Goal: Task Accomplishment & Management: Manage account settings

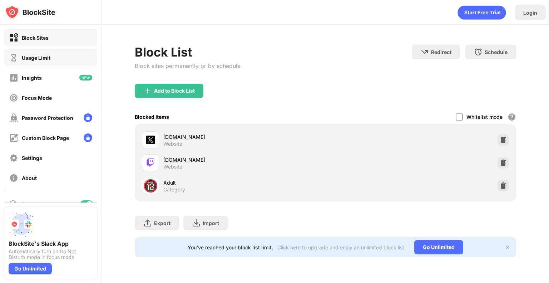
click at [40, 59] on div "Usage Limit" at bounding box center [36, 58] width 29 height 6
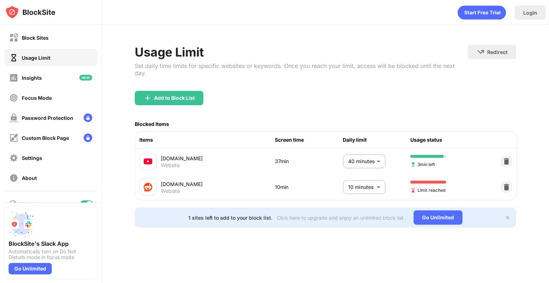
click at [365, 152] on body "Block Sites Usage Limit Insights Focus Mode Password Protection Custom Block Pa…" at bounding box center [274, 141] width 549 height 283
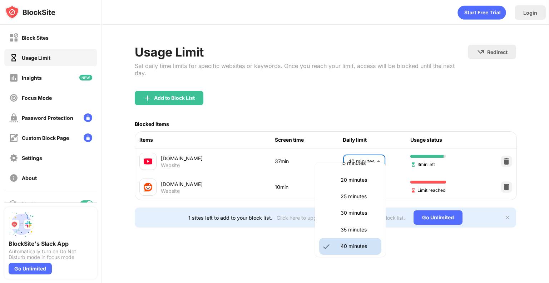
scroll to position [65, 0]
click at [356, 201] on li "25 minutes" at bounding box center [350, 196] width 62 height 16
type input "**"
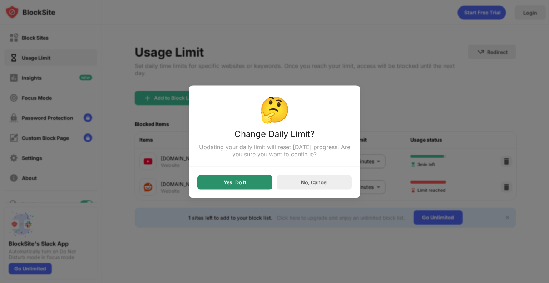
click at [232, 183] on div "Yes, Do It" at bounding box center [235, 182] width 23 height 6
